Goal: Task Accomplishment & Management: Manage account settings

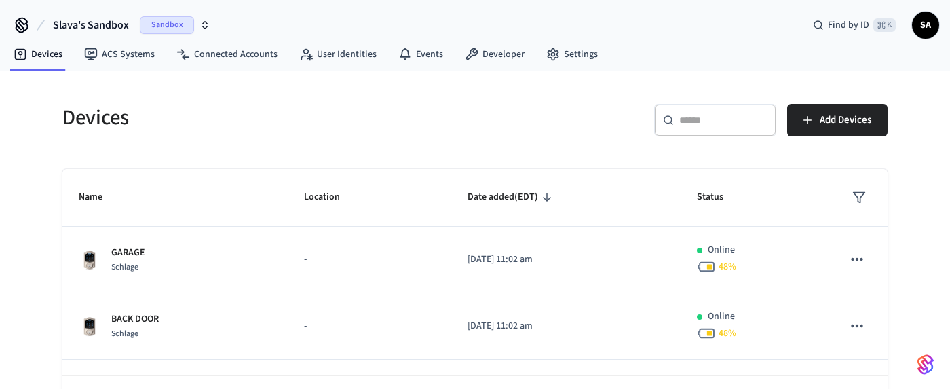
click at [926, 26] on span "SA" at bounding box center [925, 25] width 24 height 24
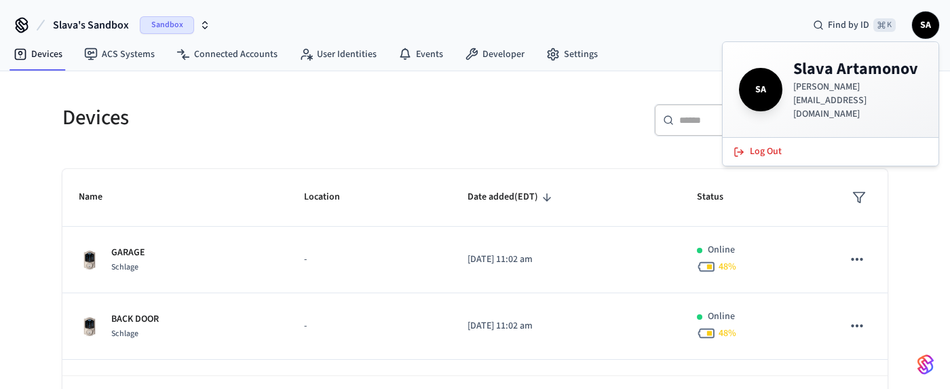
click at [926, 26] on span "SA" at bounding box center [925, 25] width 24 height 24
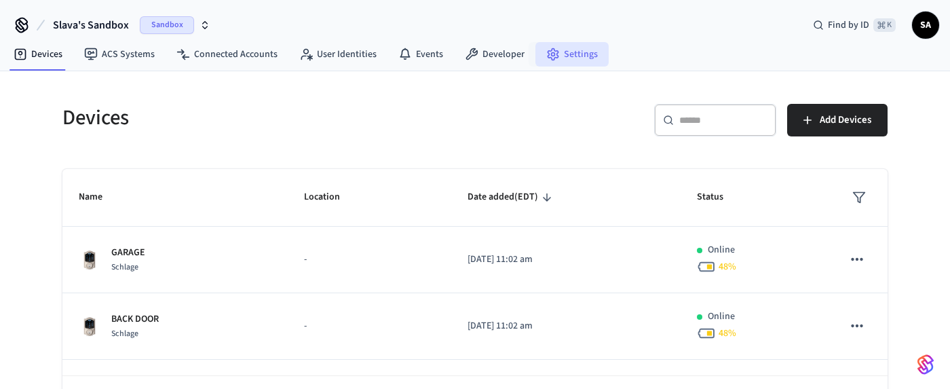
click at [573, 58] on link "Settings" at bounding box center [571, 54] width 73 height 24
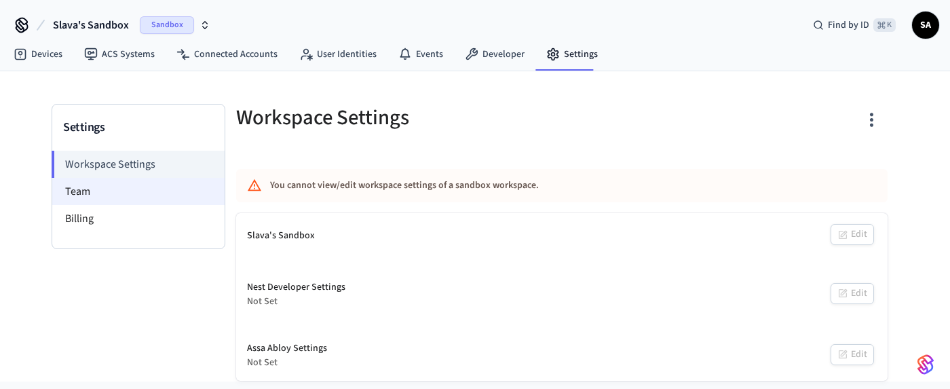
click at [124, 193] on li "Team" at bounding box center [138, 191] width 172 height 27
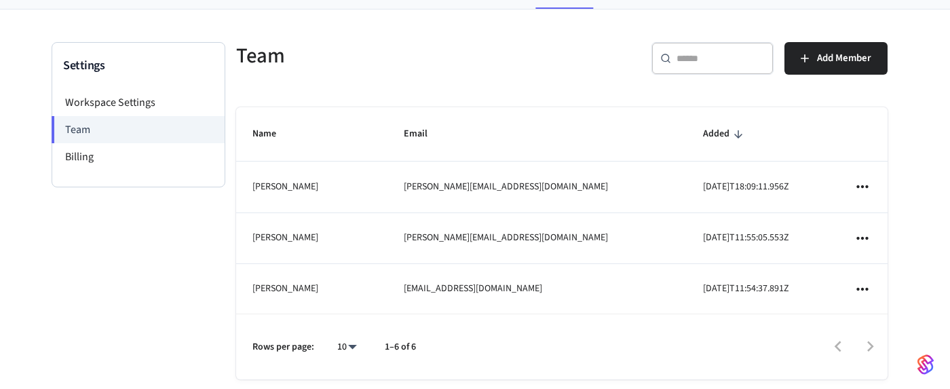
scroll to position [79, 0]
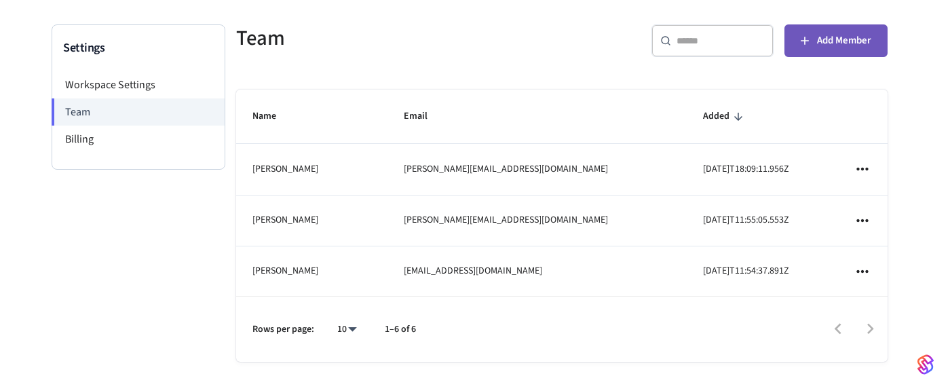
click at [825, 43] on span "Add Member" at bounding box center [844, 41] width 54 height 18
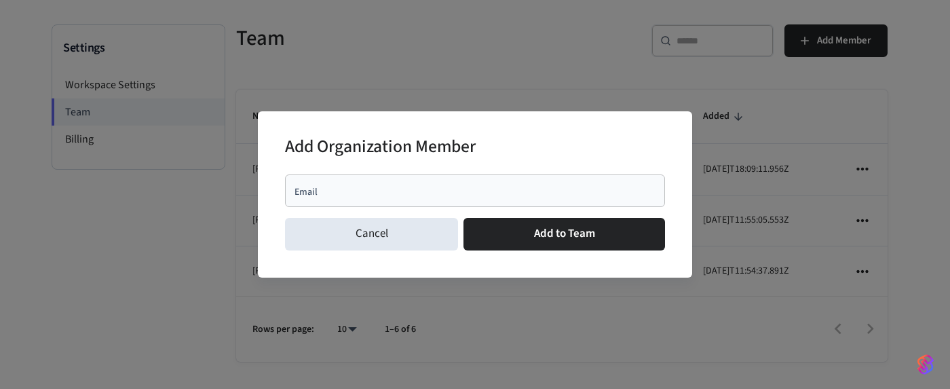
click at [478, 193] on input "Email" at bounding box center [475, 191] width 364 height 14
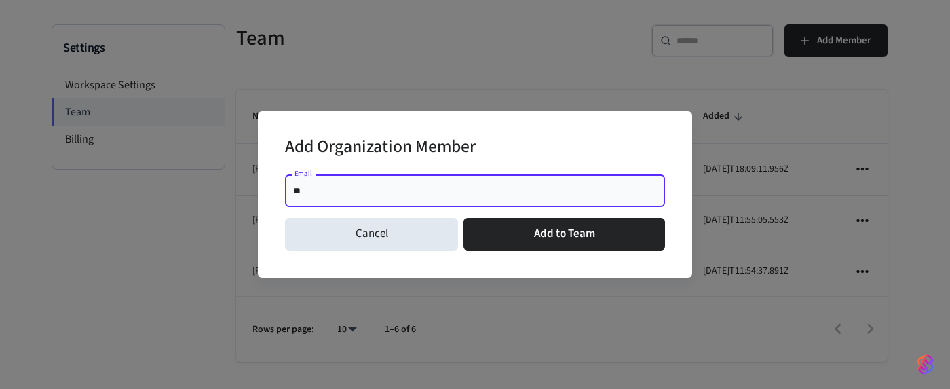
click at [410, 185] on input "**" at bounding box center [475, 191] width 364 height 14
paste input "**********"
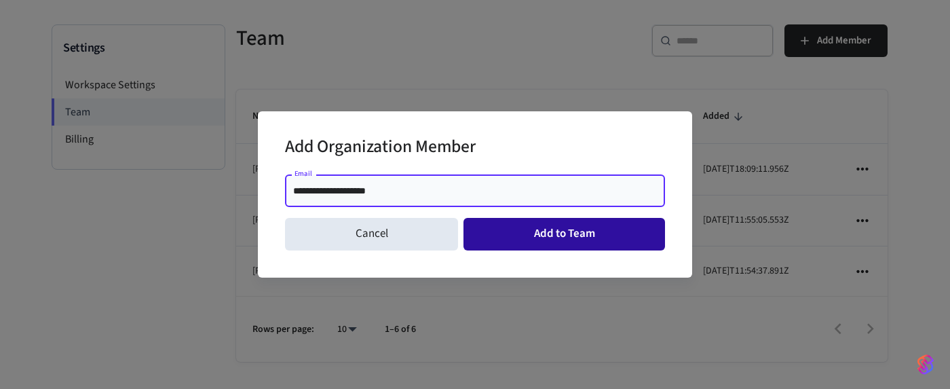
type input "**********"
click at [556, 231] on button "Add to Team" at bounding box center [563, 234] width 201 height 33
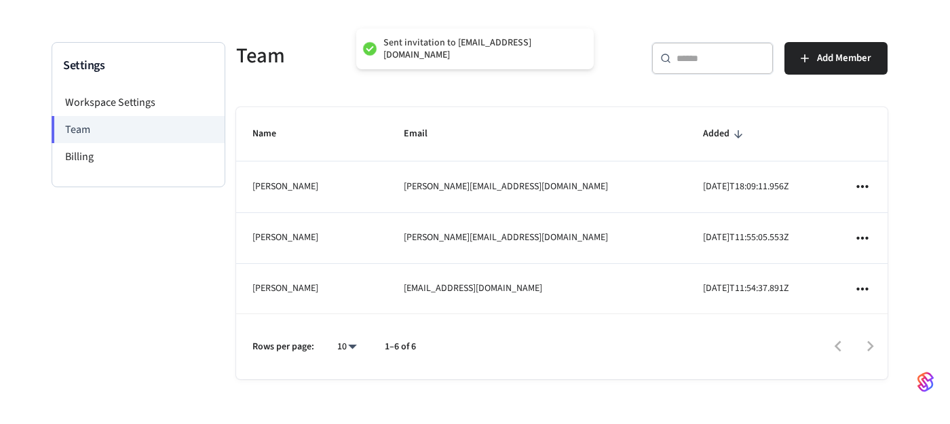
scroll to position [69, 0]
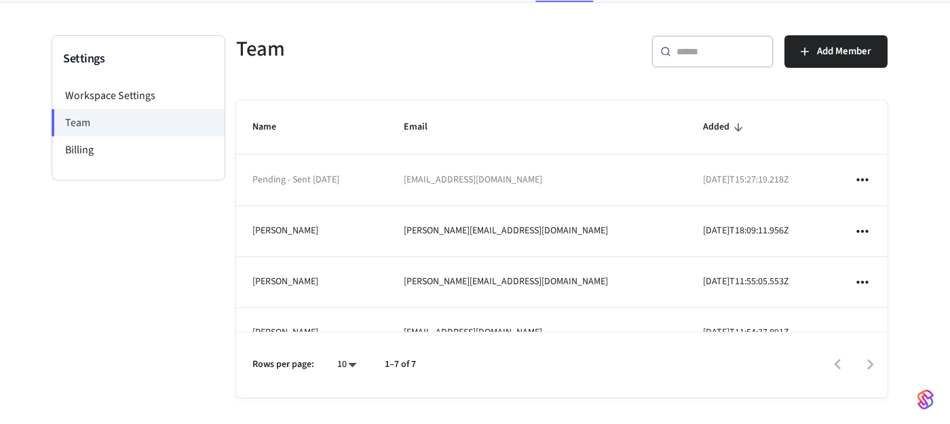
click at [857, 177] on icon "sticky table" at bounding box center [862, 180] width 18 height 18
click at [857, 176] on div at bounding box center [475, 212] width 950 height 424
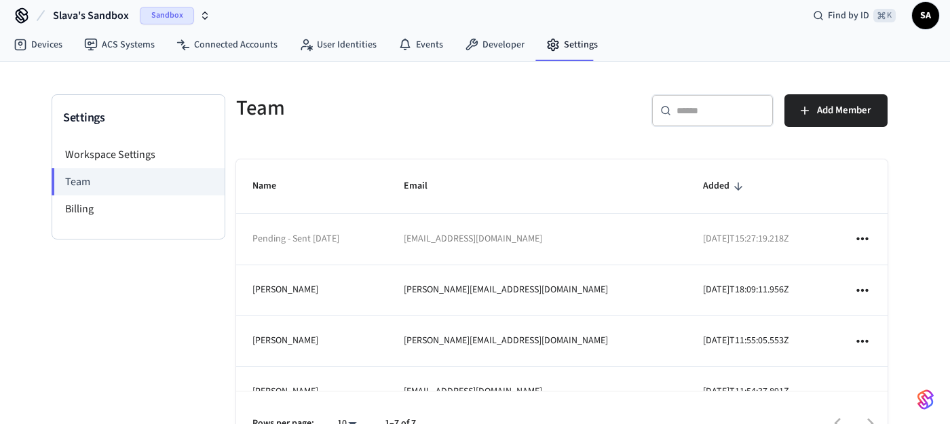
scroll to position [0, 0]
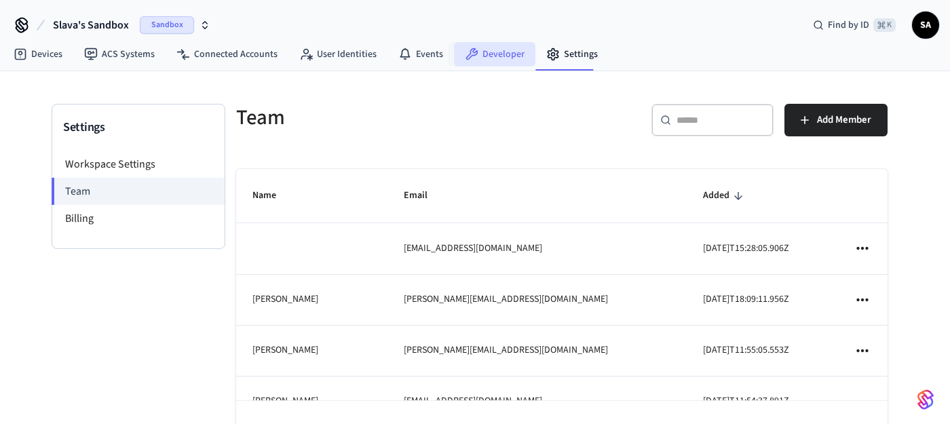
click at [501, 55] on link "Developer" at bounding box center [494, 54] width 81 height 24
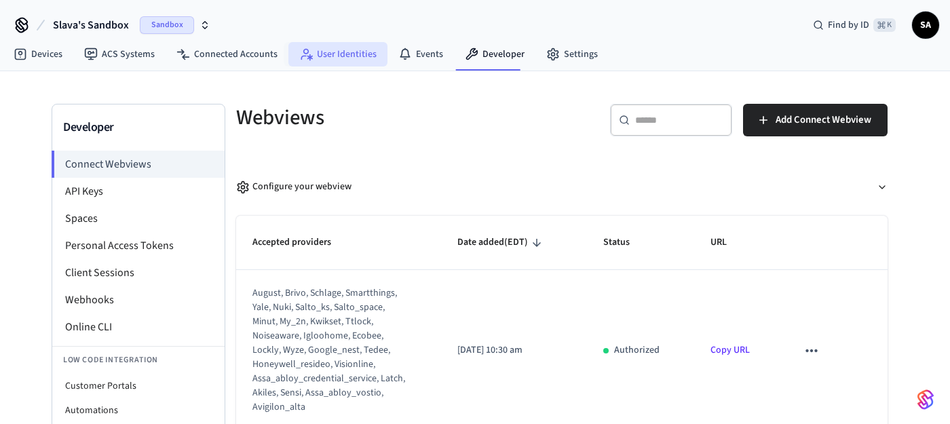
click at [348, 58] on link "User Identities" at bounding box center [337, 54] width 99 height 24
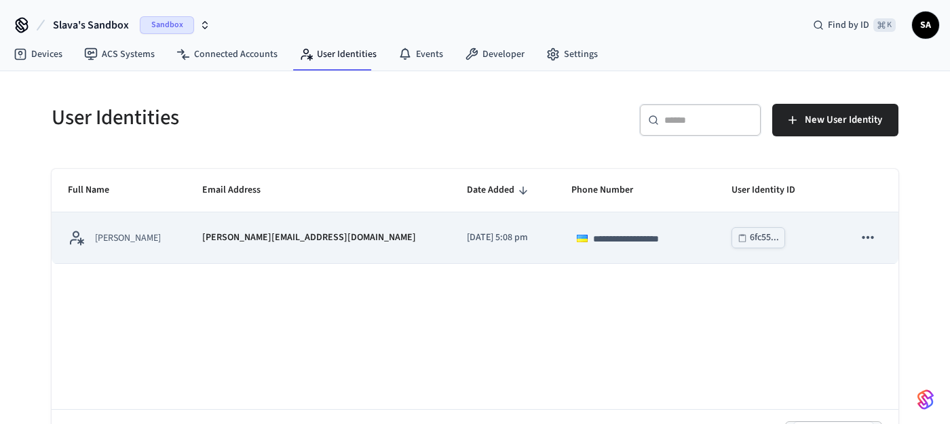
click at [870, 239] on icon "sticky table" at bounding box center [868, 238] width 18 height 18
click at [870, 239] on div at bounding box center [475, 212] width 950 height 424
